Goal: Navigation & Orientation: Find specific page/section

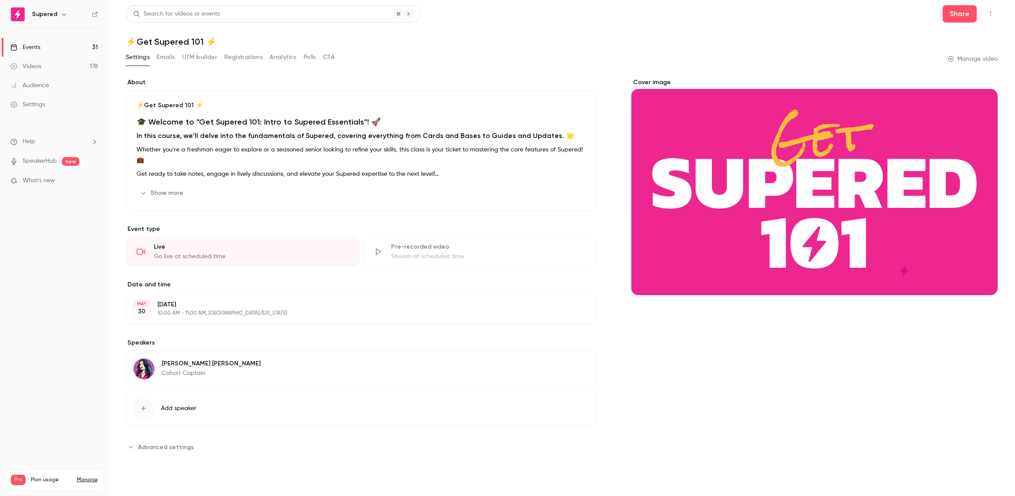
click at [50, 65] on link "Videos 178" at bounding box center [54, 66] width 108 height 19
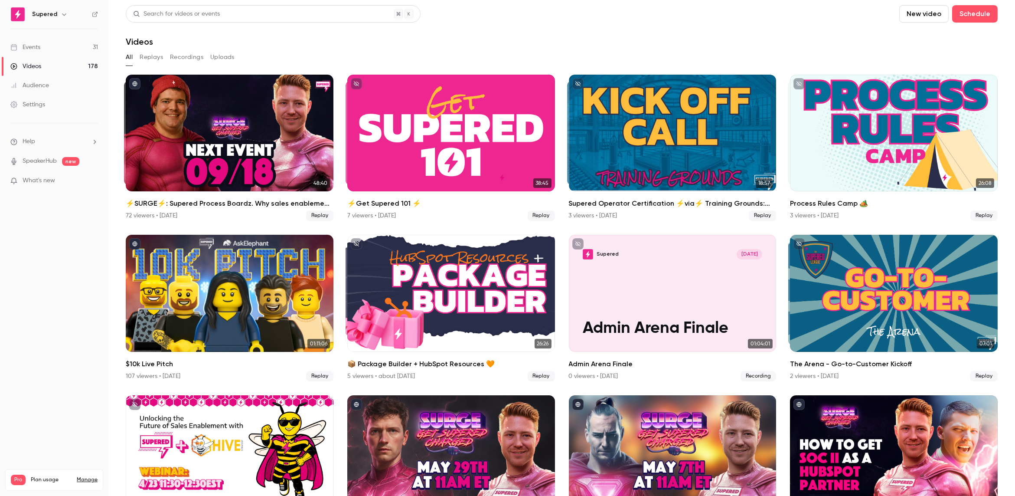
click at [54, 46] on link "Events 31" at bounding box center [54, 47] width 108 height 19
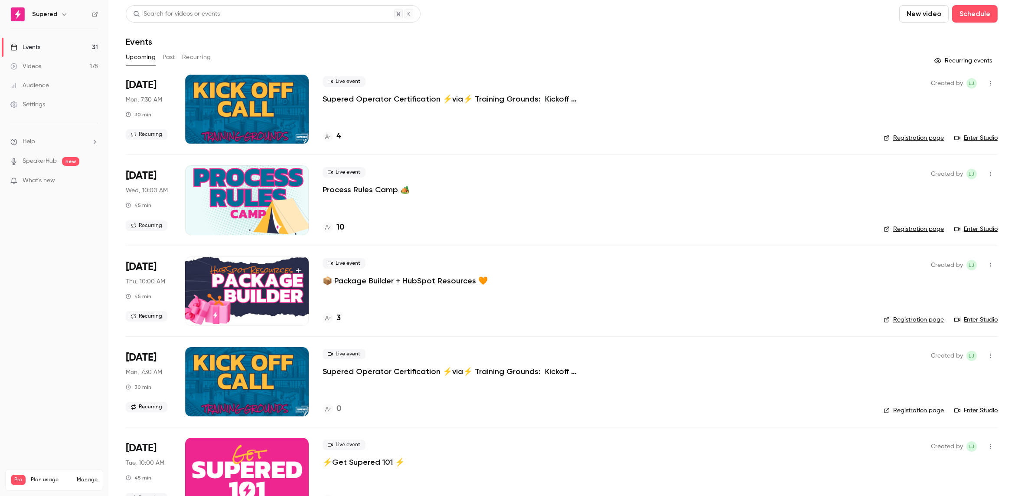
click at [920, 227] on link "Registration page" at bounding box center [914, 229] width 60 height 9
